Goal: Information Seeking & Learning: Learn about a topic

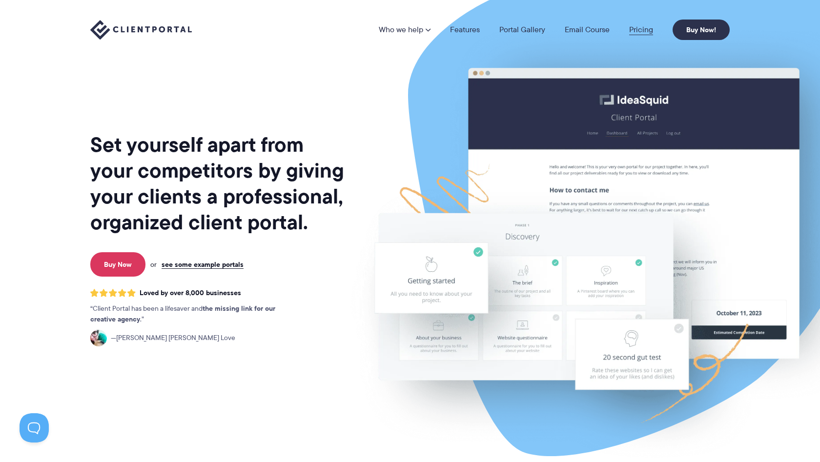
click at [632, 29] on link "Pricing" at bounding box center [641, 30] width 24 height 8
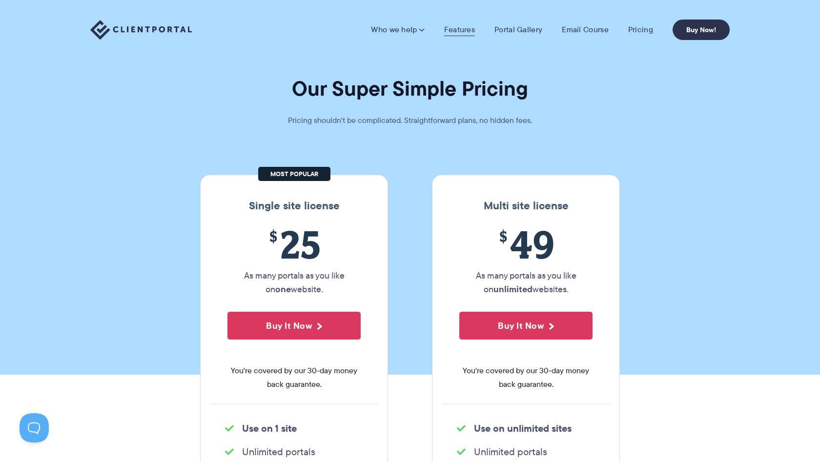
click at [463, 30] on link "Features" at bounding box center [459, 30] width 31 height 10
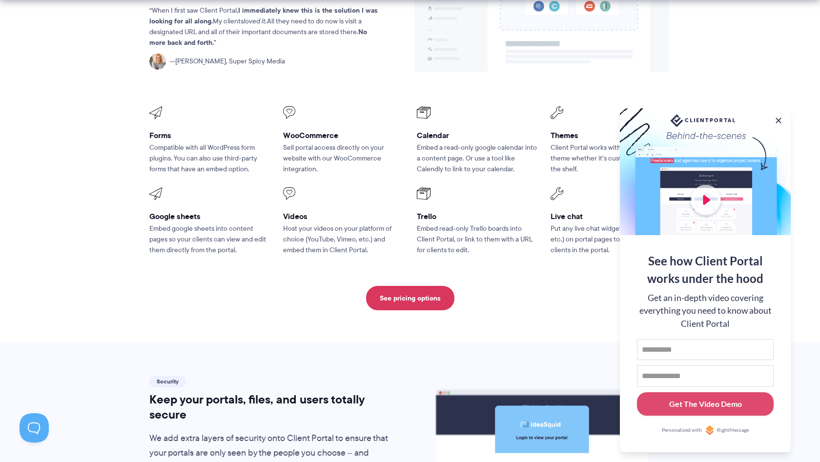
scroll to position [1293, 0]
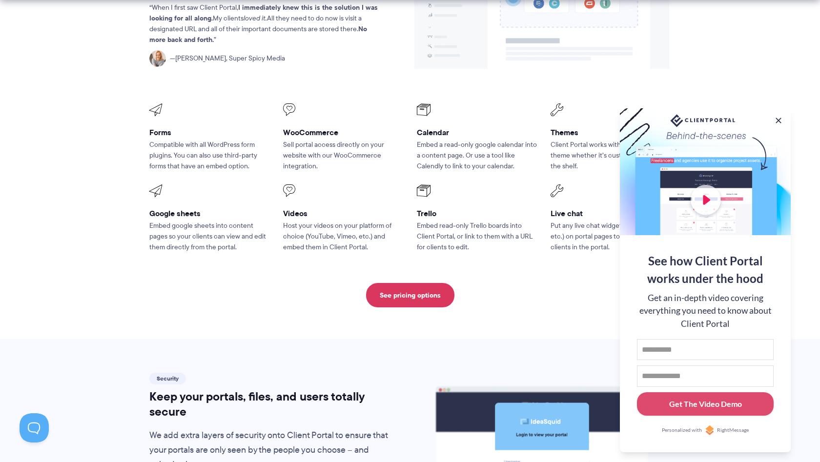
click at [701, 202] on div at bounding box center [705, 171] width 171 height 127
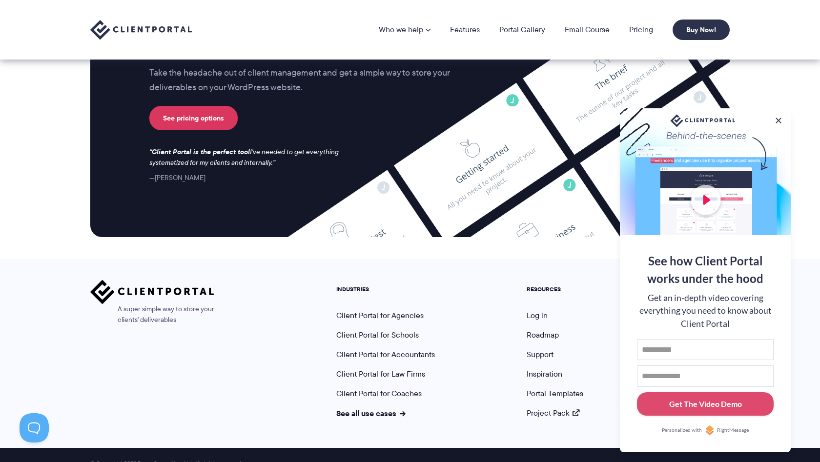
scroll to position [2565, 0]
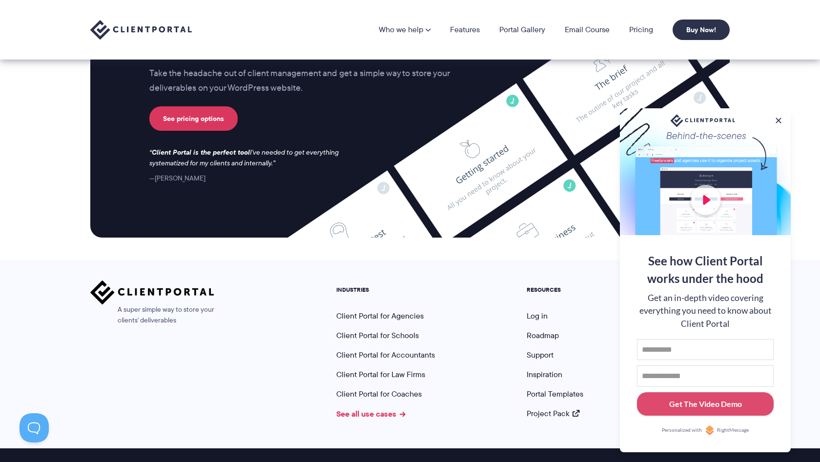
click at [384, 408] on link "See all use cases" at bounding box center [370, 414] width 69 height 12
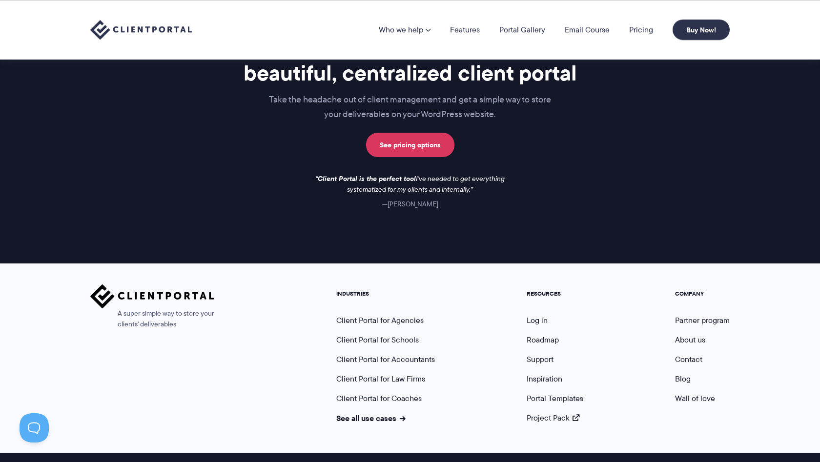
scroll to position [757, 0]
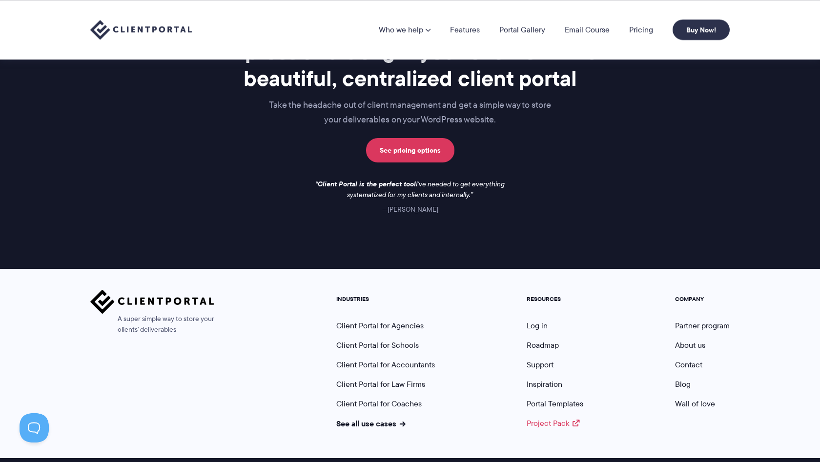
click at [565, 418] on link "Project Pack" at bounding box center [553, 423] width 53 height 11
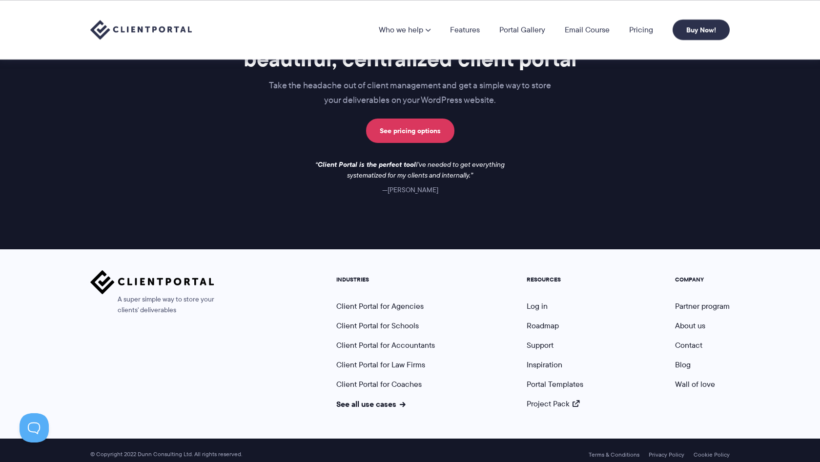
scroll to position [775, 0]
